Goal: Information Seeking & Learning: Learn about a topic

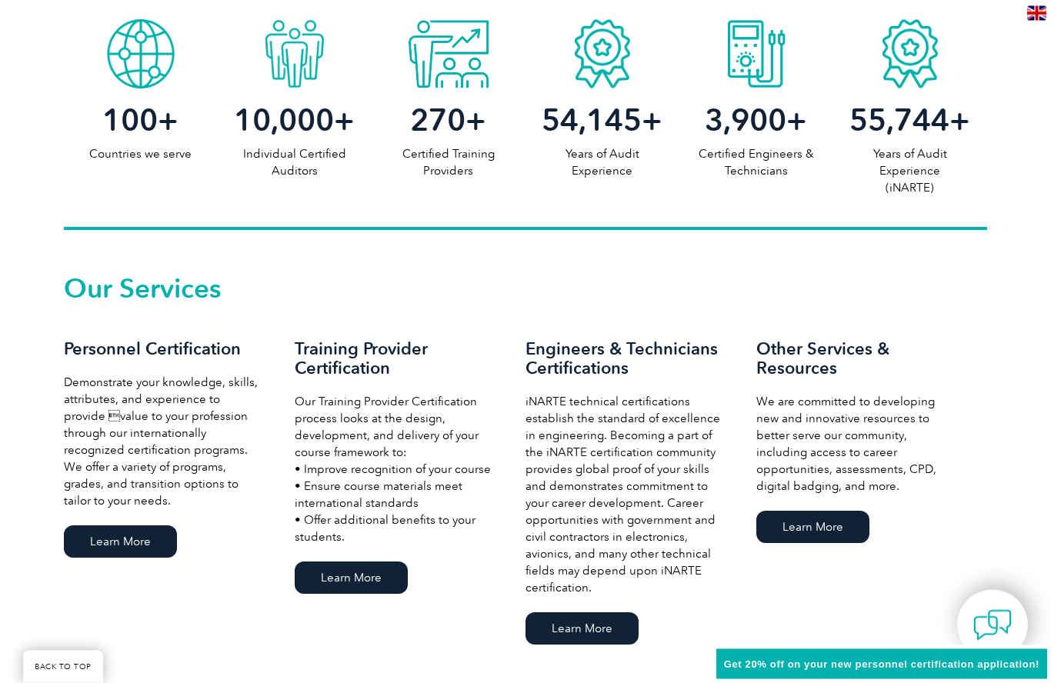
scroll to position [833, 0]
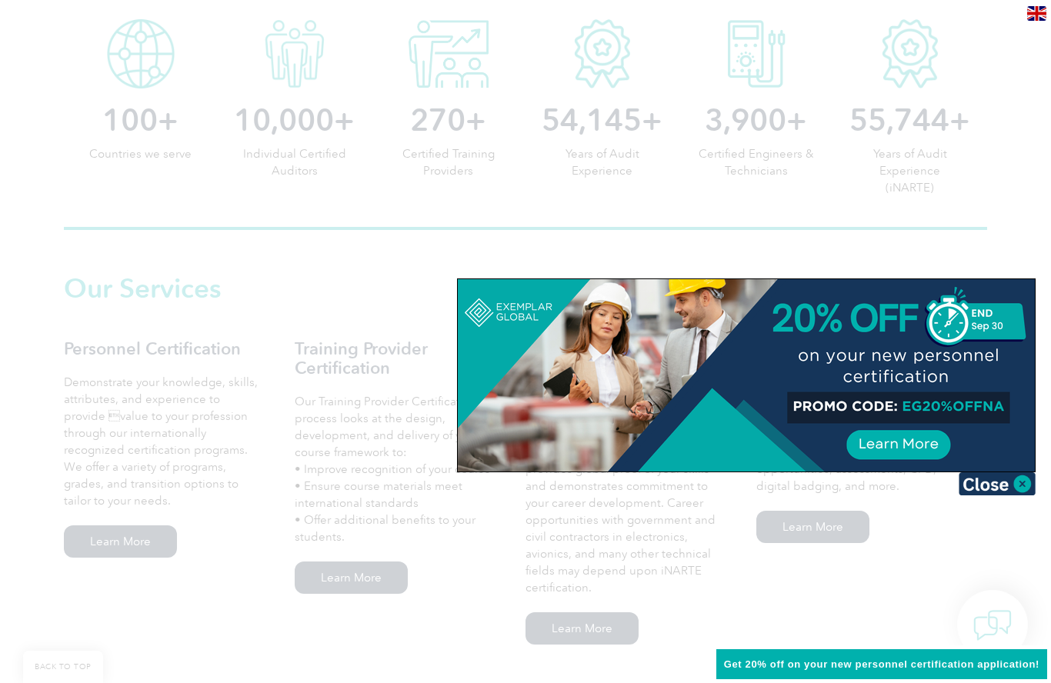
click at [989, 487] on img at bounding box center [997, 483] width 77 height 23
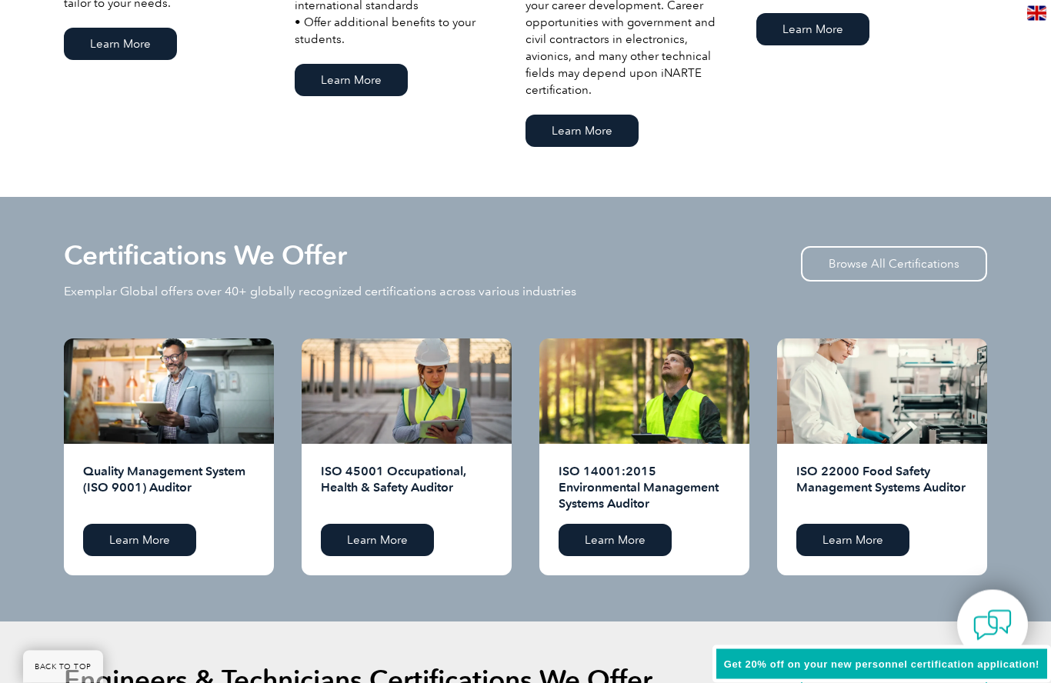
scroll to position [1336, 0]
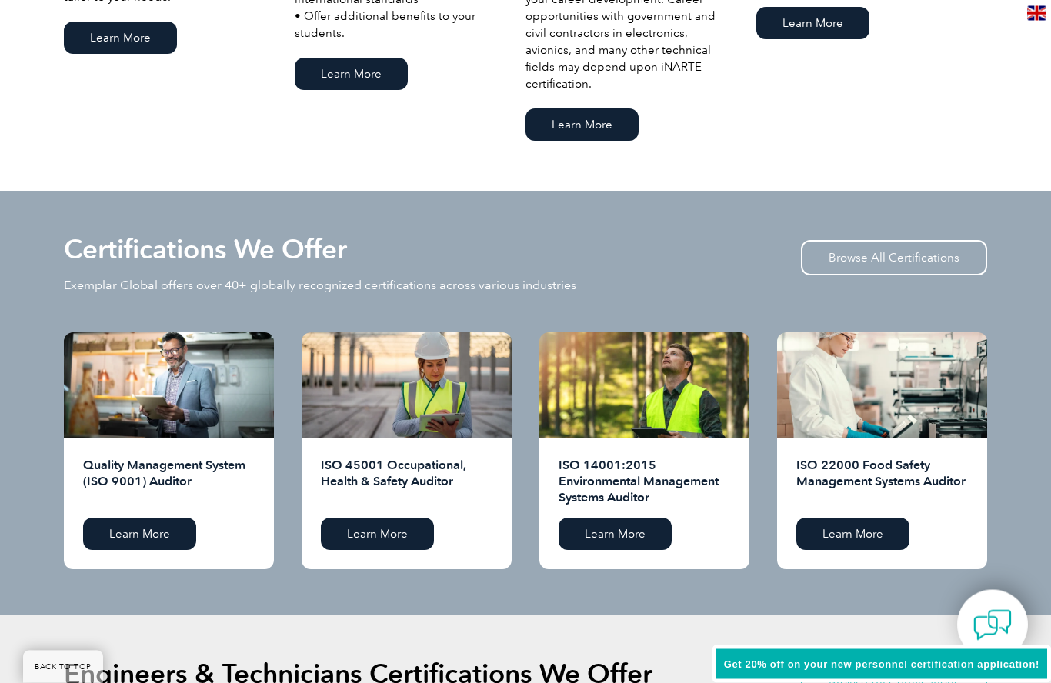
click at [142, 536] on link "Learn More" at bounding box center [139, 535] width 113 height 32
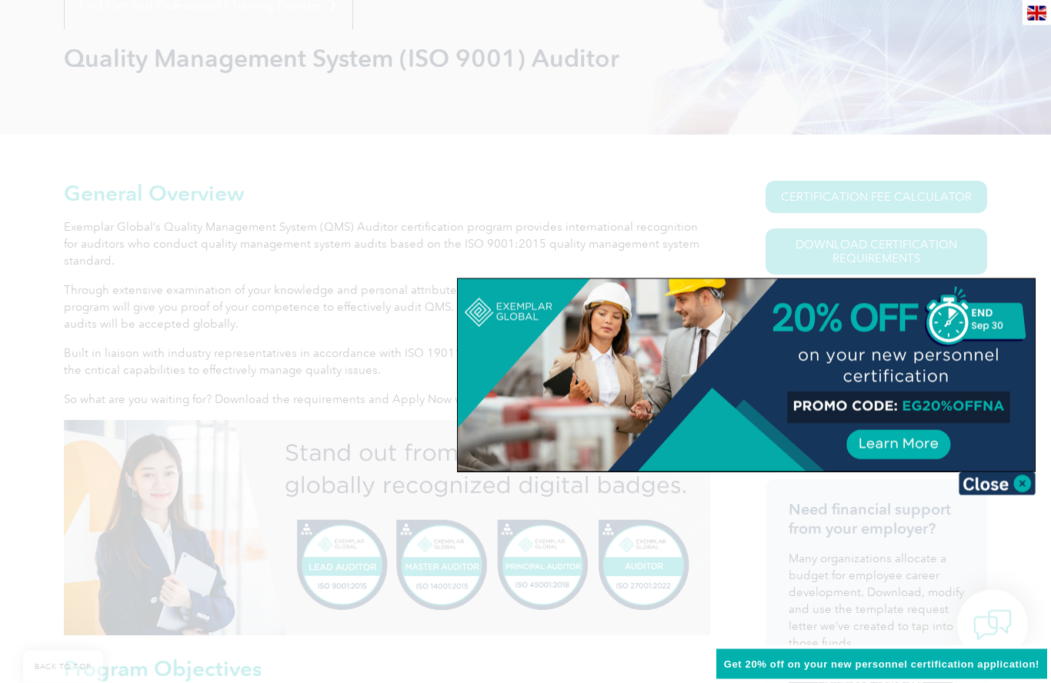
scroll to position [211, 0]
click at [995, 486] on img at bounding box center [997, 483] width 77 height 23
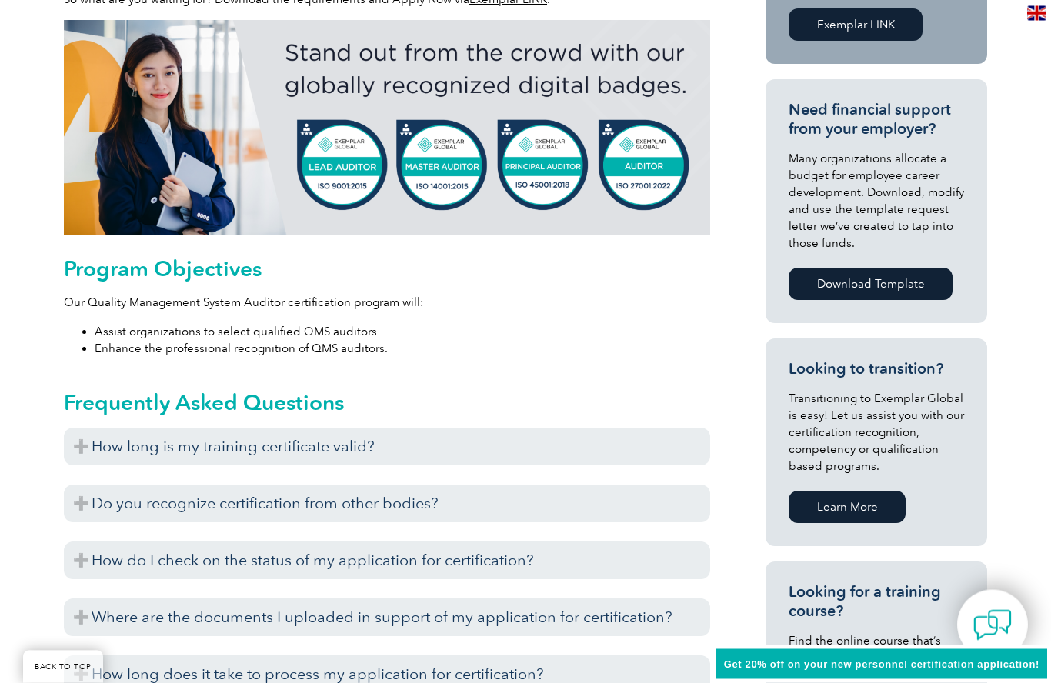
scroll to position [623, 0]
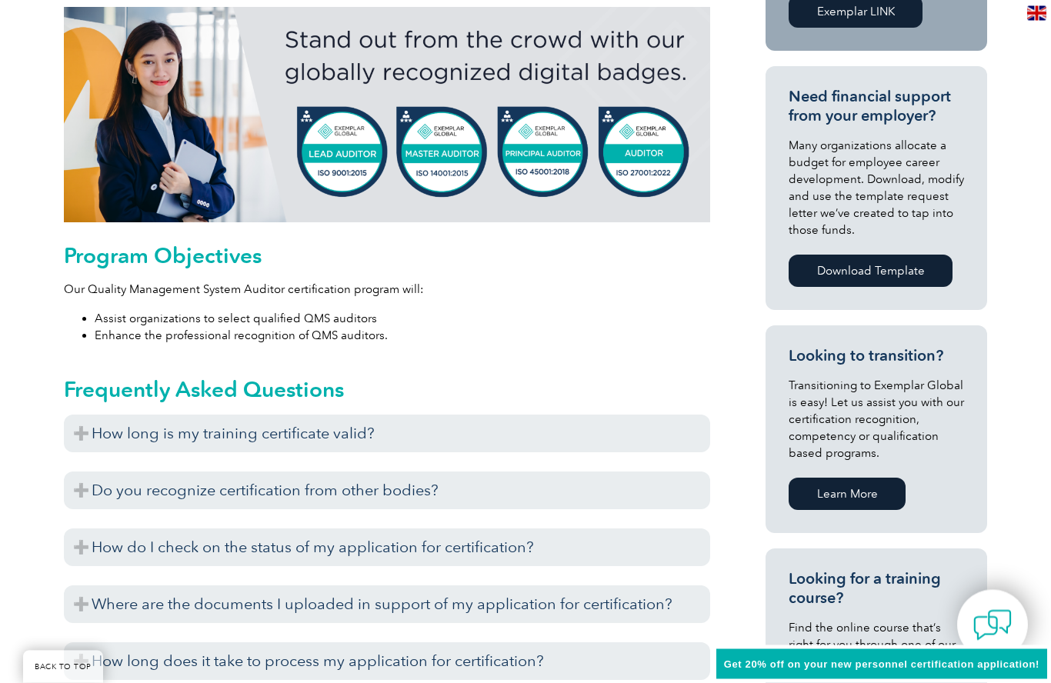
click at [81, 445] on h3 "How long is my training certificate valid?" at bounding box center [387, 434] width 646 height 38
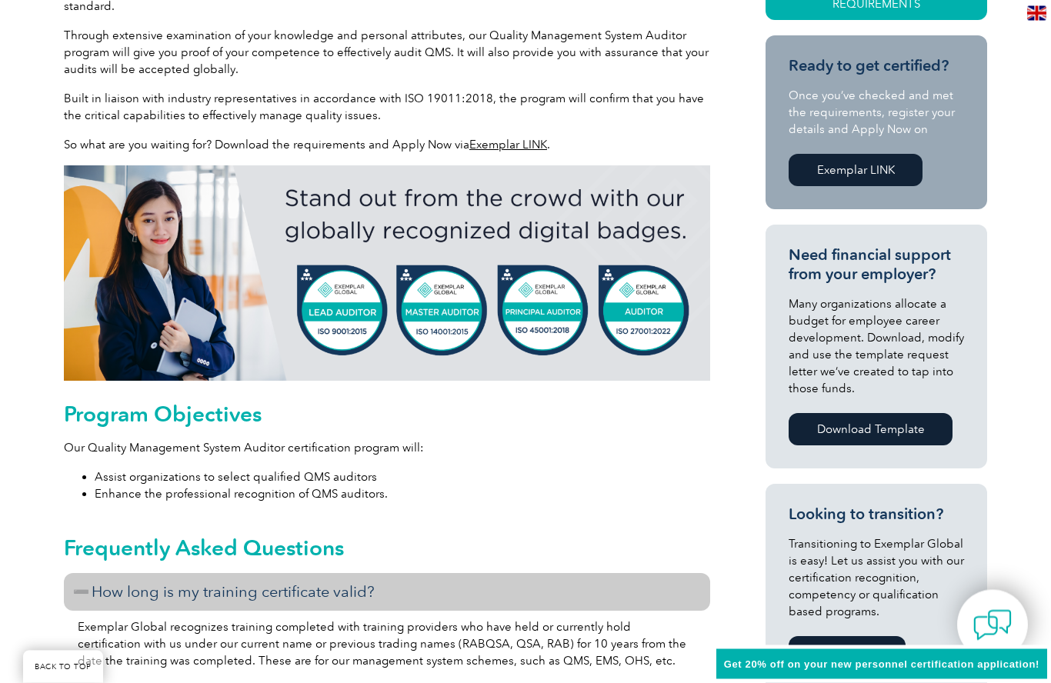
scroll to position [454, 0]
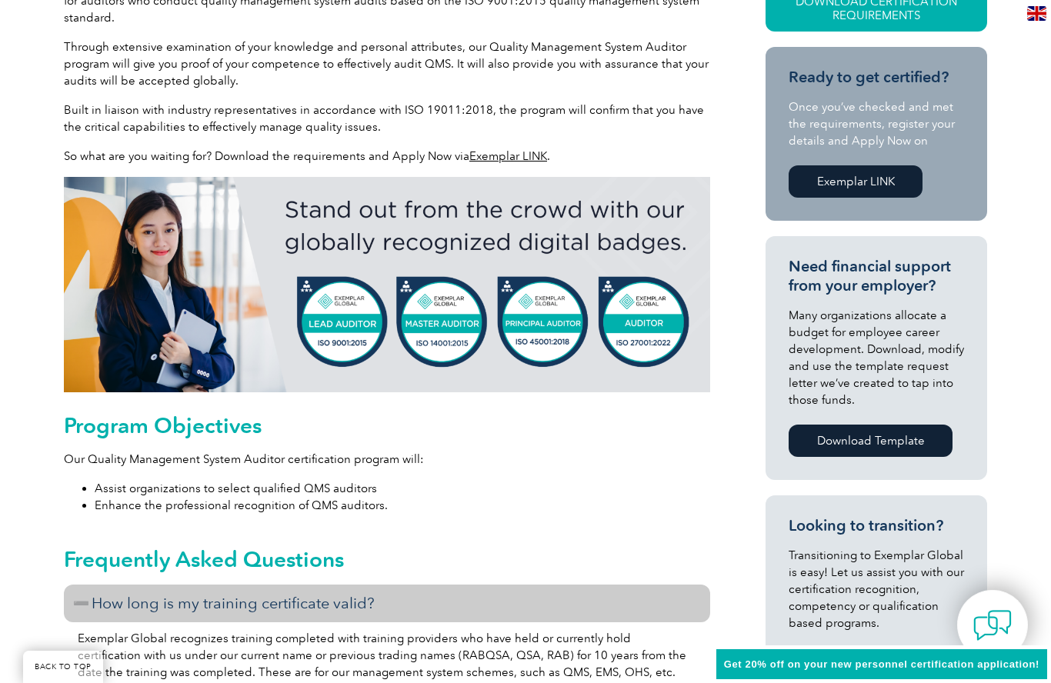
click at [341, 315] on img at bounding box center [387, 284] width 646 height 215
click at [359, 324] on img at bounding box center [387, 284] width 646 height 215
click at [863, 188] on link "Exemplar LINK" at bounding box center [856, 181] width 134 height 32
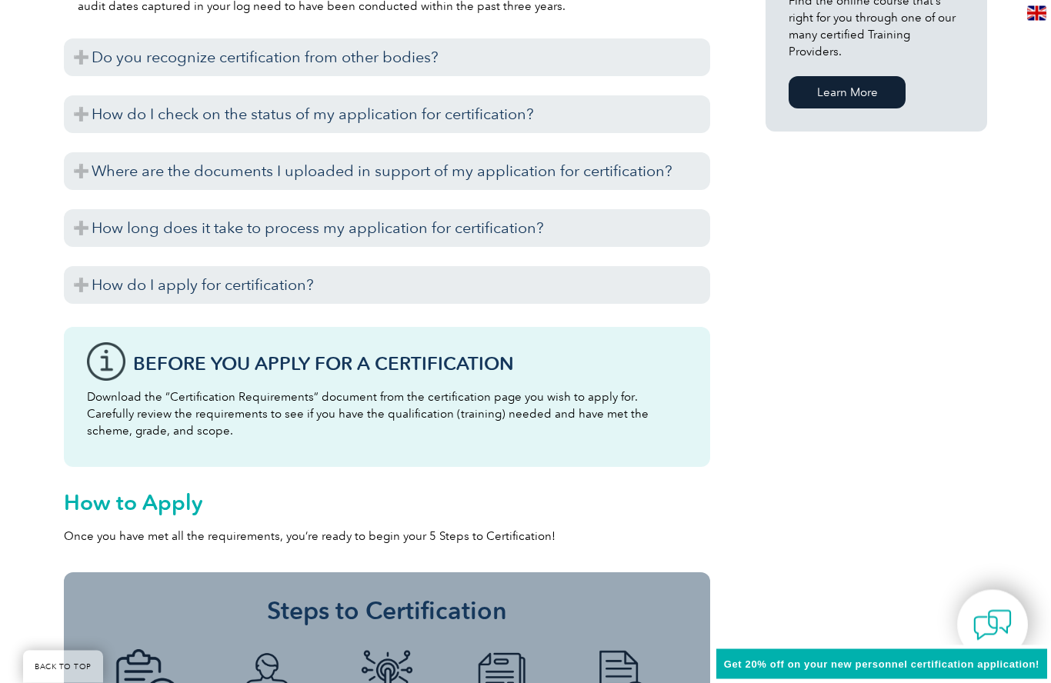
scroll to position [1257, 0]
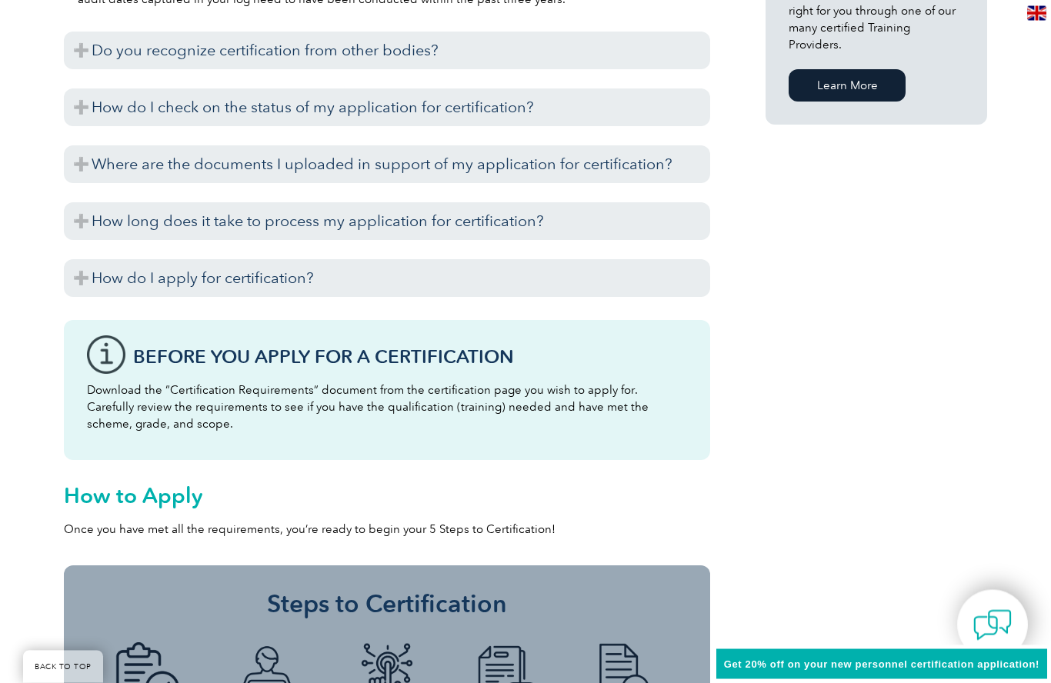
click at [307, 402] on p "Download the “Certification Requirements” document from the certification page …" at bounding box center [387, 407] width 600 height 51
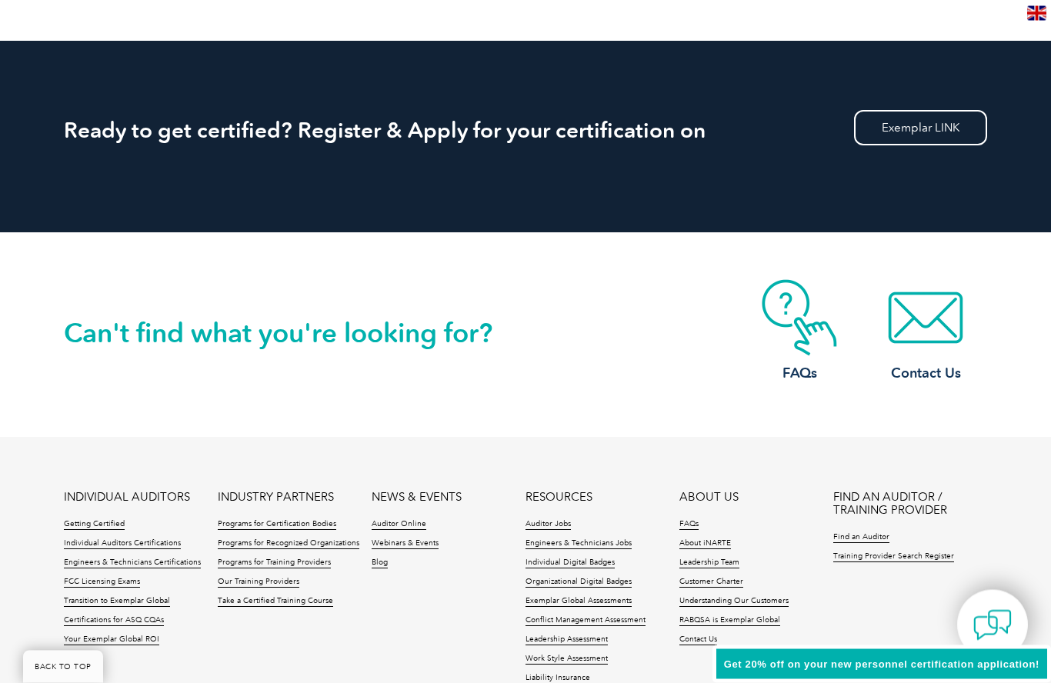
scroll to position [2135, 0]
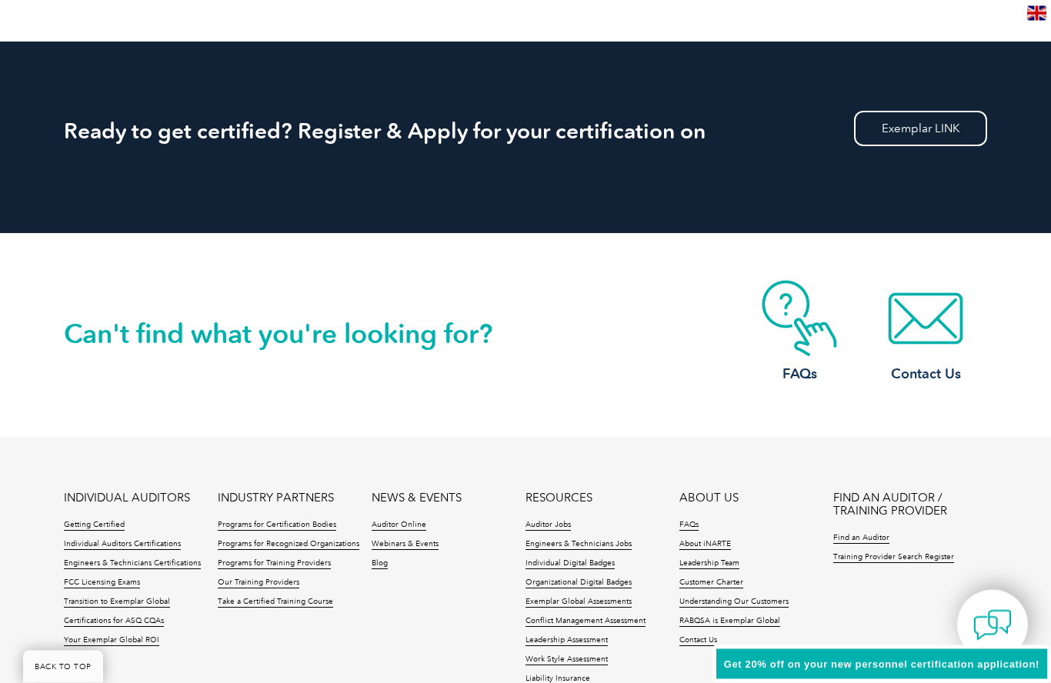
click at [140, 545] on link "Individual Auditors Certifications" at bounding box center [122, 545] width 117 height 11
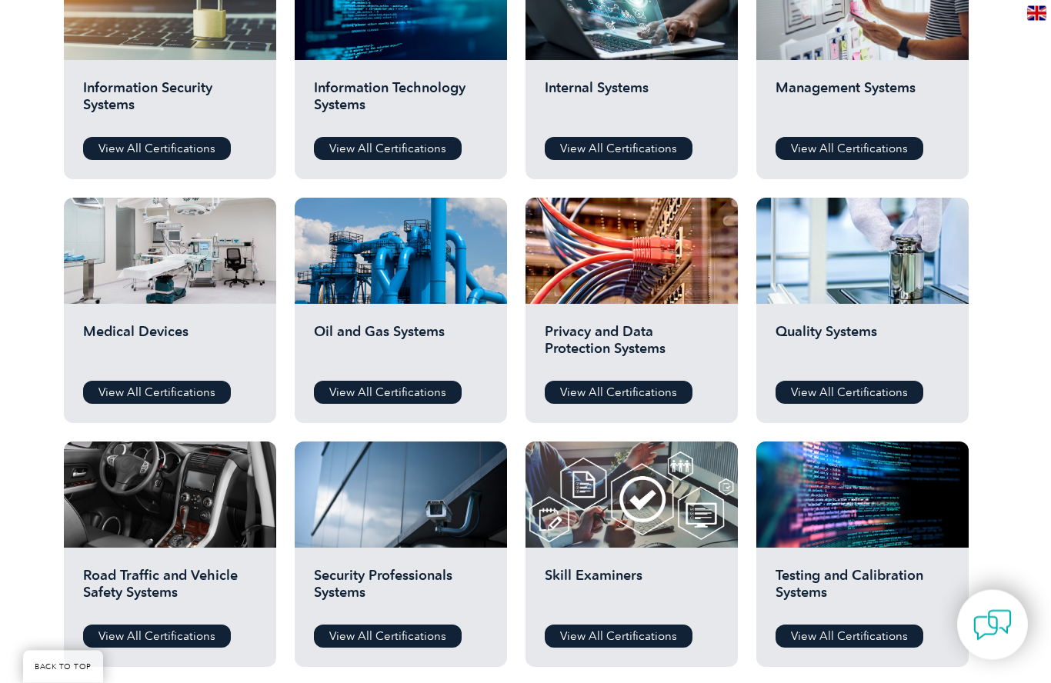
scroll to position [873, 0]
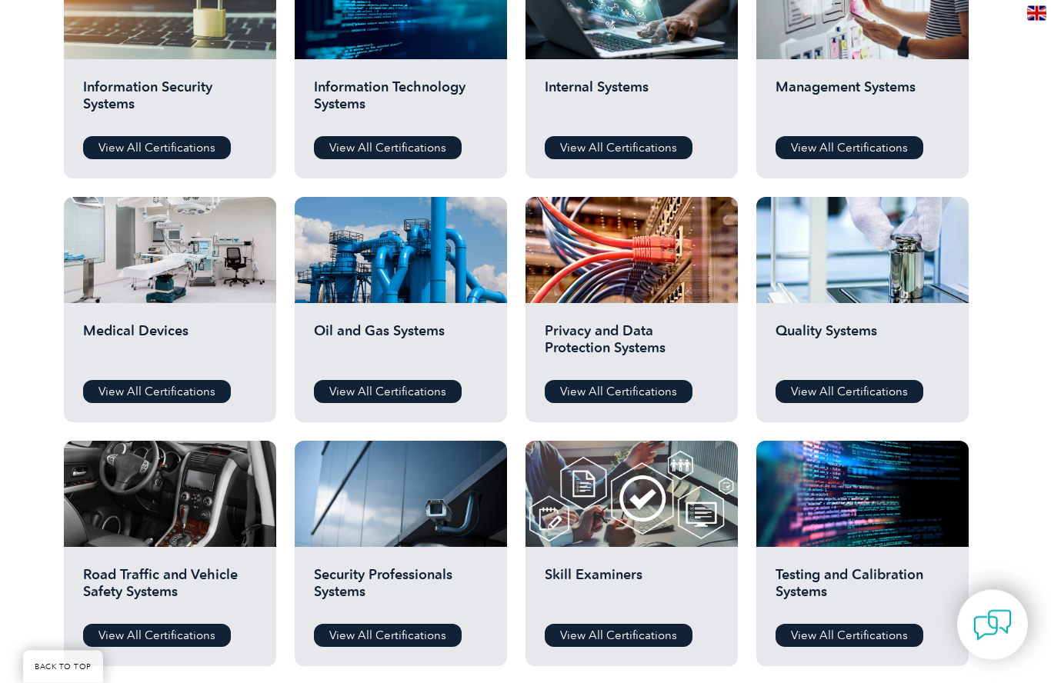
click at [849, 397] on link "View All Certifications" at bounding box center [849, 392] width 148 height 23
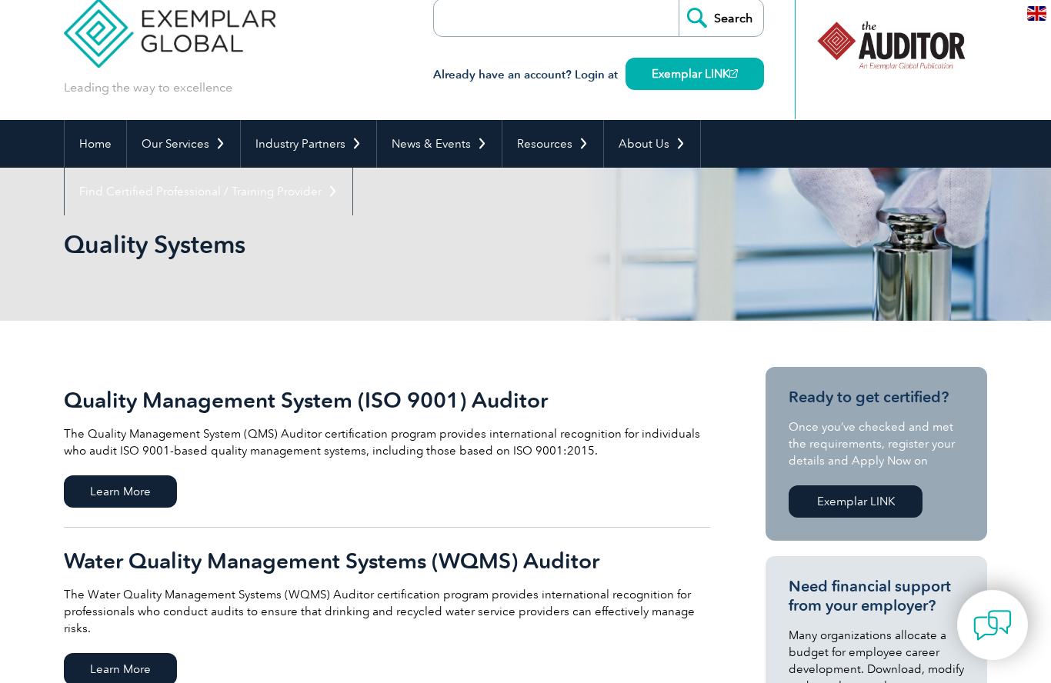
scroll to position [24, 0]
click at [865, 507] on link "Exemplar LINK" at bounding box center [856, 502] width 134 height 32
